Goal: Find contact information

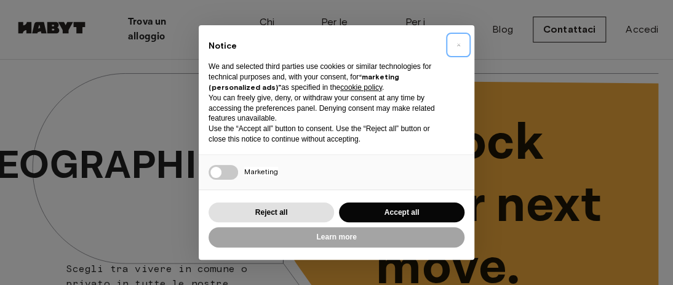
click at [457, 43] on span "×" at bounding box center [458, 44] width 4 height 15
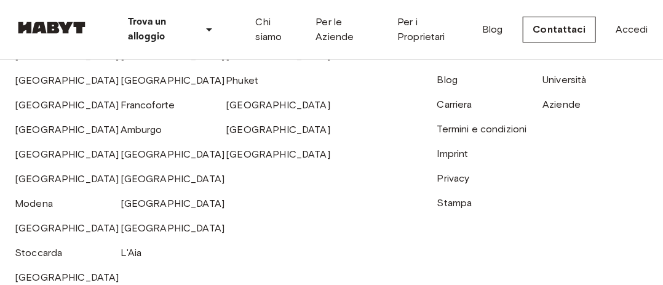
scroll to position [3131, 0]
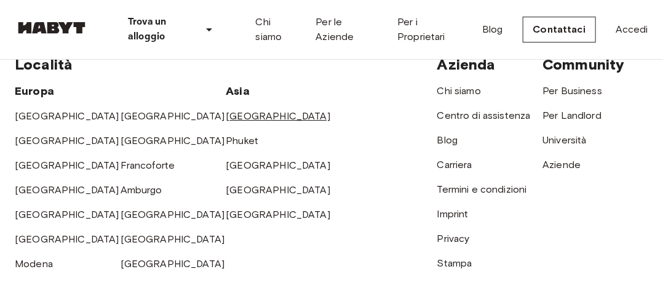
click at [258, 110] on link "[GEOGRAPHIC_DATA]" at bounding box center [278, 116] width 105 height 12
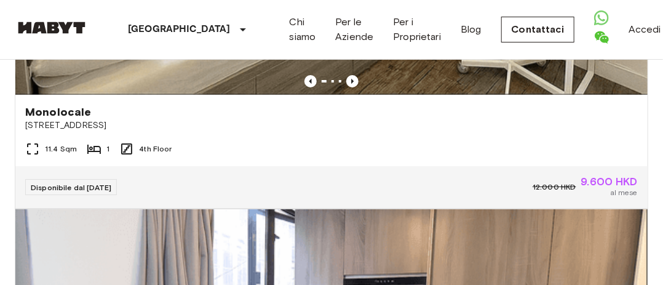
scroll to position [1471, 0]
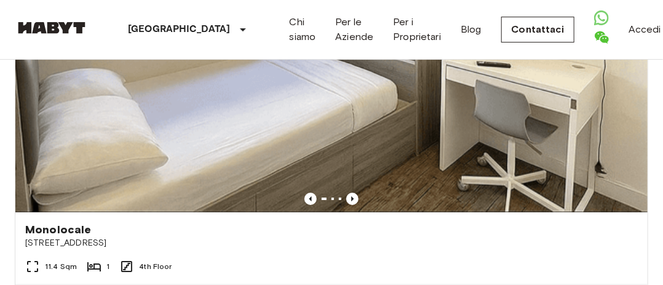
click at [598, 22] on icon "Open WhatsApp" at bounding box center [601, 17] width 7 height 7
click at [594, 25] on icon "Open WhatsApp" at bounding box center [601, 17] width 15 height 15
click at [501, 33] on link "Contattaci" at bounding box center [538, 30] width 74 height 26
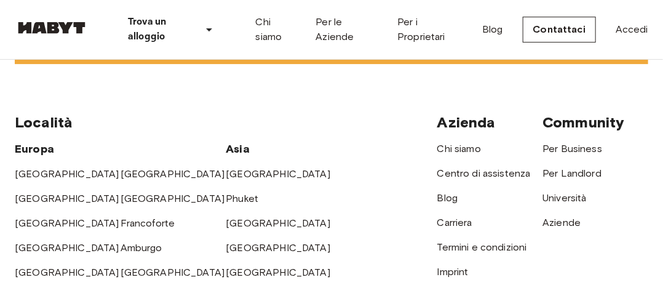
scroll to position [3008, 0]
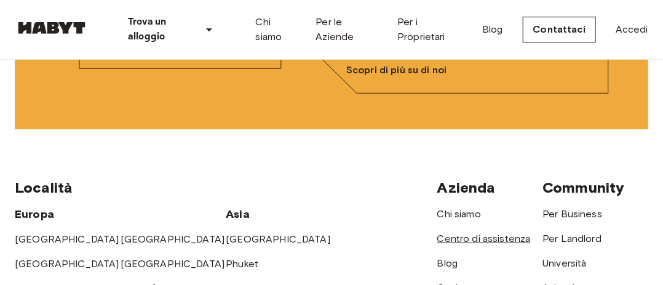
click at [465, 235] on link "Centro di assistenza" at bounding box center [483, 238] width 93 height 12
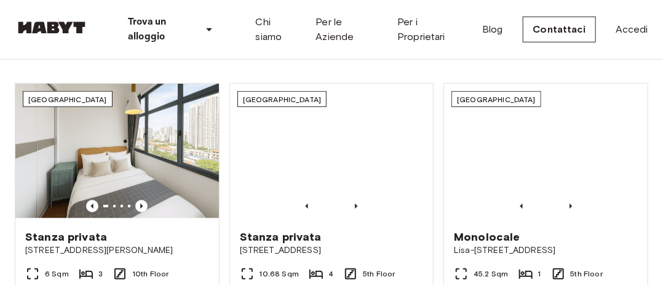
scroll to position [0, 0]
